Goal: Check status: Check status

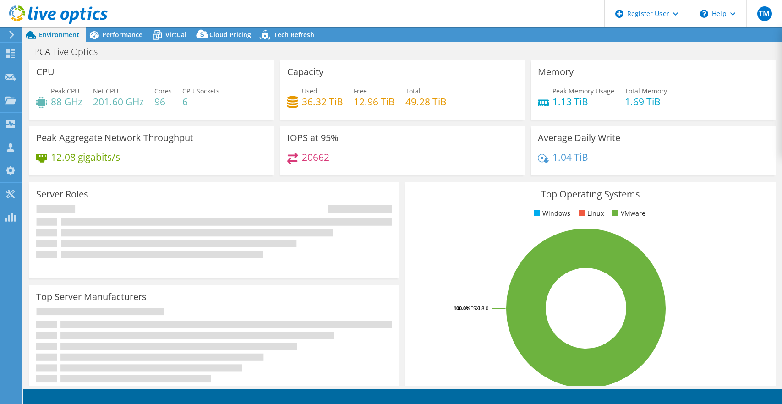
select select "USD"
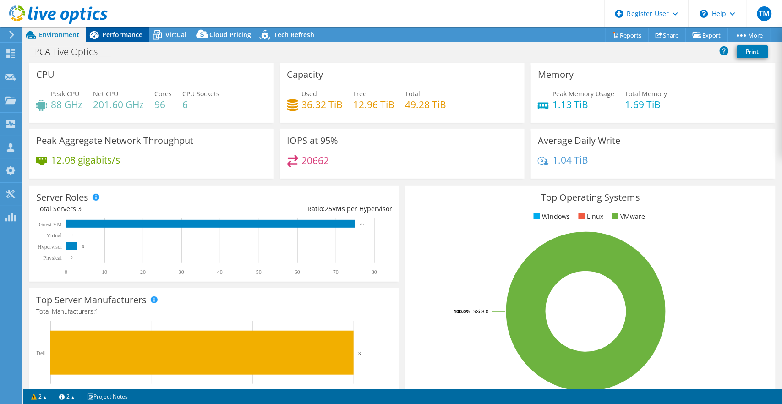
click at [134, 35] on span "Performance" at bounding box center [122, 34] width 40 height 9
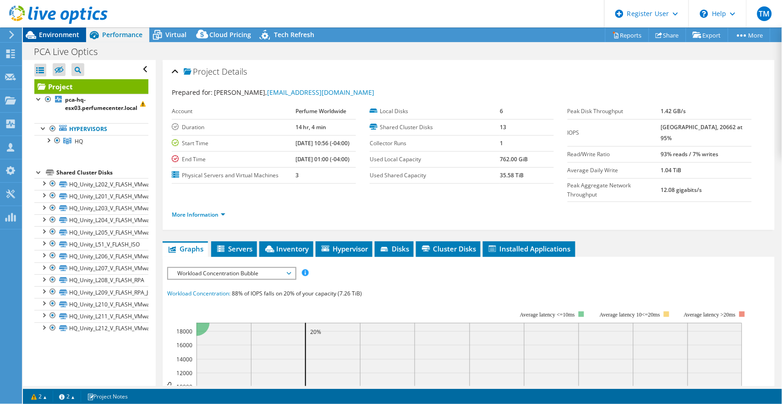
click at [62, 39] on span "Environment" at bounding box center [59, 34] width 40 height 9
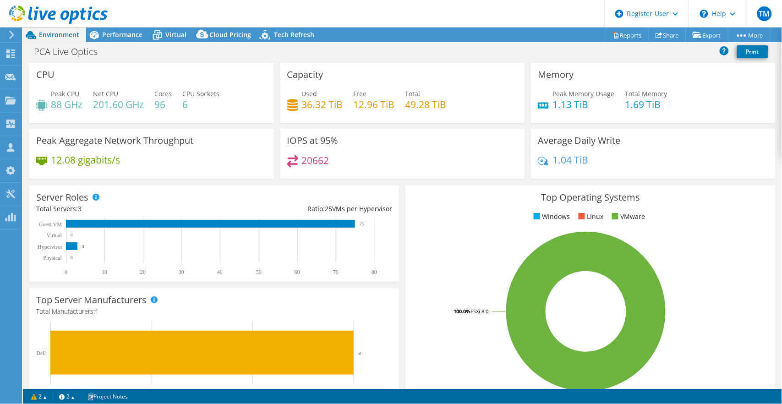
click at [65, 84] on div "CPU Peak CPU 88 GHz Net CPU 201.60 GHz Cores 96 CPU Sockets 6" at bounding box center [151, 93] width 245 height 60
click at [113, 40] on div "Performance" at bounding box center [117, 35] width 63 height 15
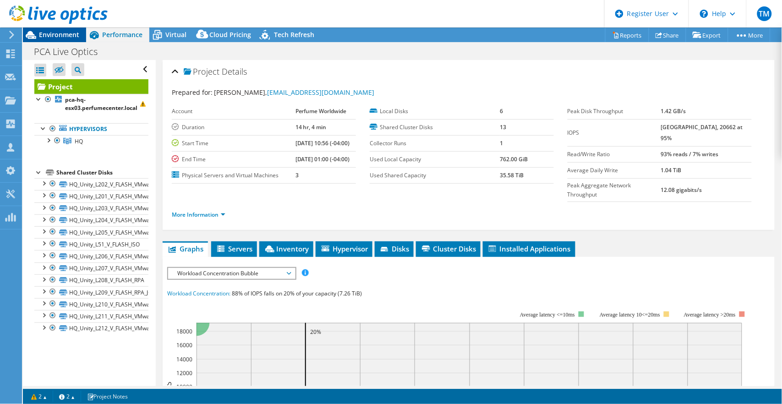
click at [75, 33] on span "Environment" at bounding box center [59, 34] width 40 height 9
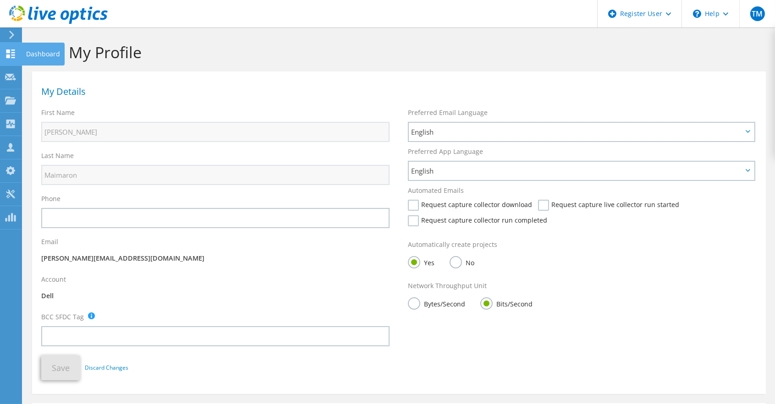
click at [14, 57] on use at bounding box center [10, 54] width 9 height 9
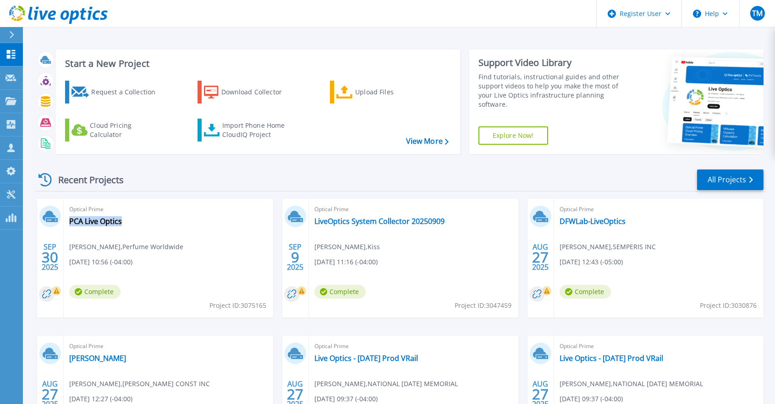
drag, startPoint x: 132, startPoint y: 222, endPoint x: 136, endPoint y: 231, distance: 10.3
click at [136, 231] on div "Optical Prime PCA Live Optics [PERSON_NAME] , Perfume Worldwide [DATE] 10:56 (-…" at bounding box center [168, 258] width 209 height 119
copy div "PCA Live Optics"
click at [112, 222] on link "PCA Live Optics" at bounding box center [95, 221] width 53 height 9
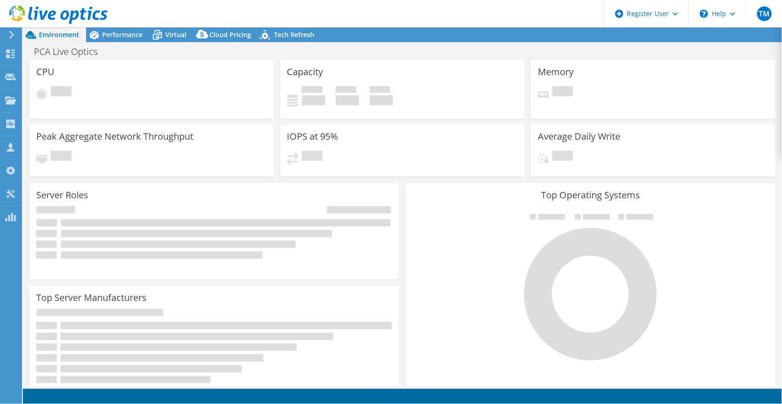
select select "USD"
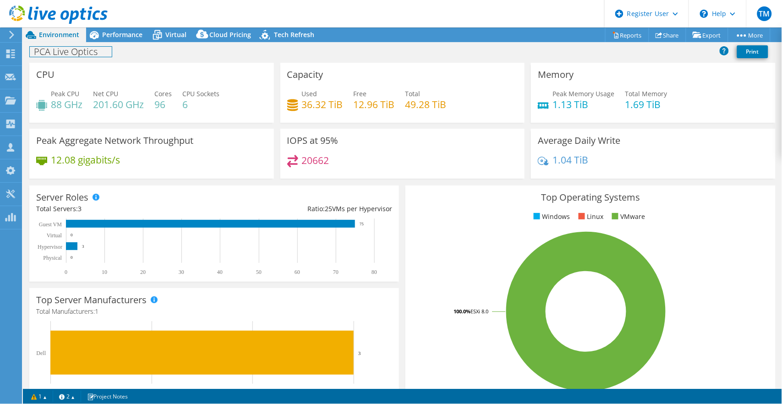
click at [44, 59] on div "PCA Live Optics Print" at bounding box center [403, 51] width 760 height 17
copy h1 "PCA Live Optics"
